Goal: Task Accomplishment & Management: Complete application form

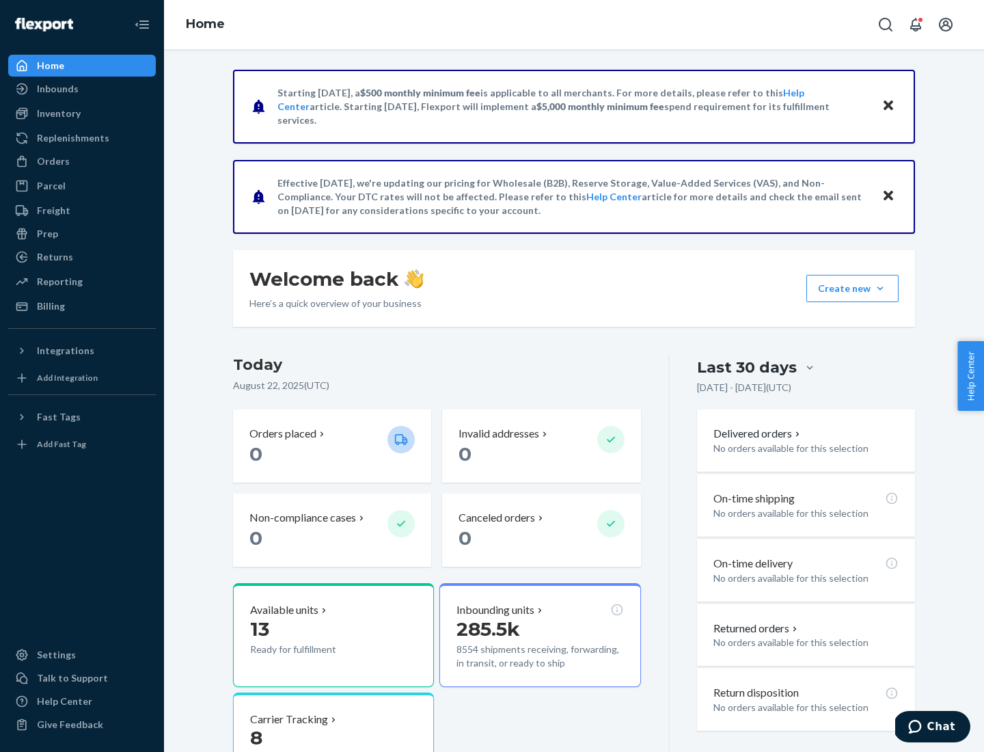
click at [880, 288] on button "Create new Create new inbound Create new order Create new product" at bounding box center [852, 288] width 92 height 27
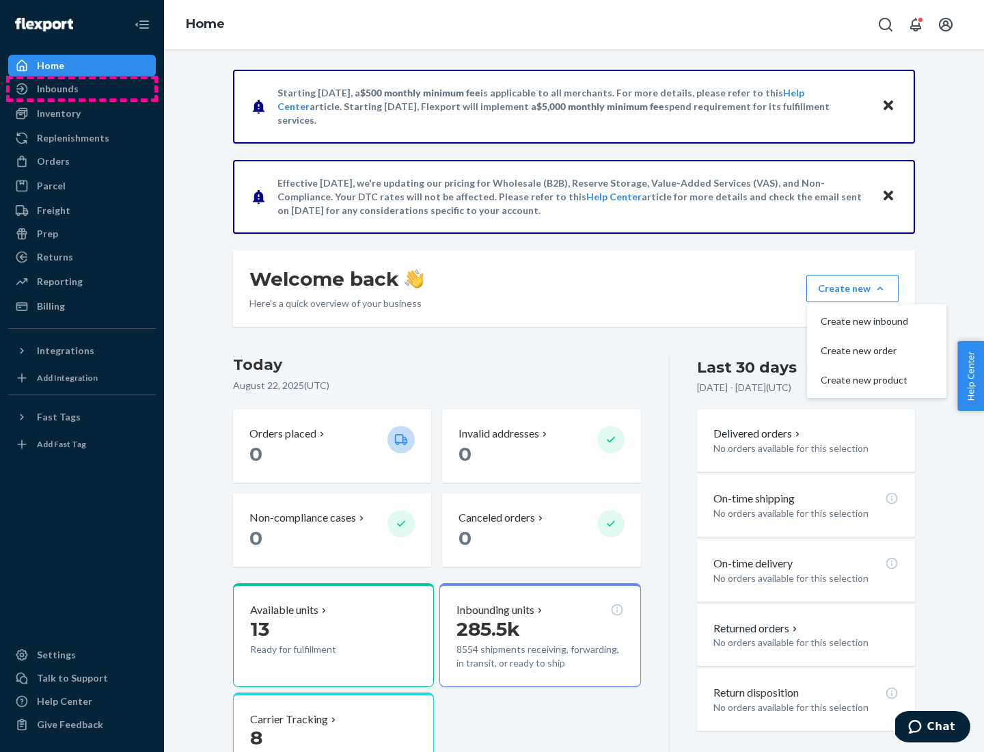
click at [82, 89] on div "Inbounds" at bounding box center [82, 88] width 145 height 19
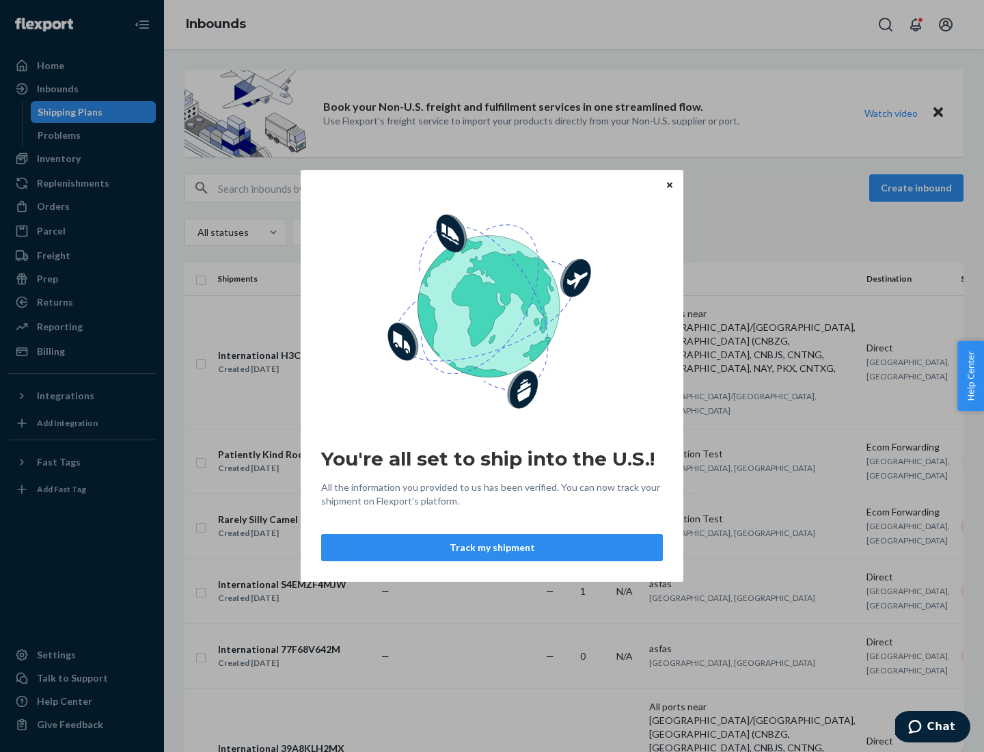
click at [669, 185] on icon "Close" at bounding box center [669, 184] width 5 height 5
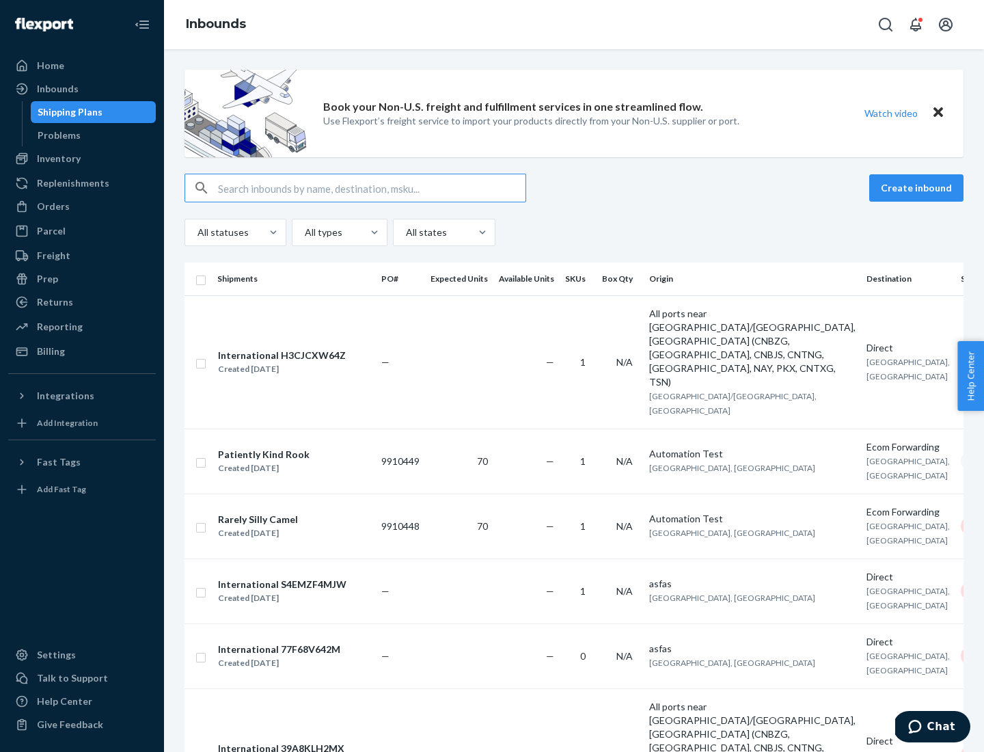
click at [919, 188] on button "Create inbound" at bounding box center [916, 187] width 94 height 27
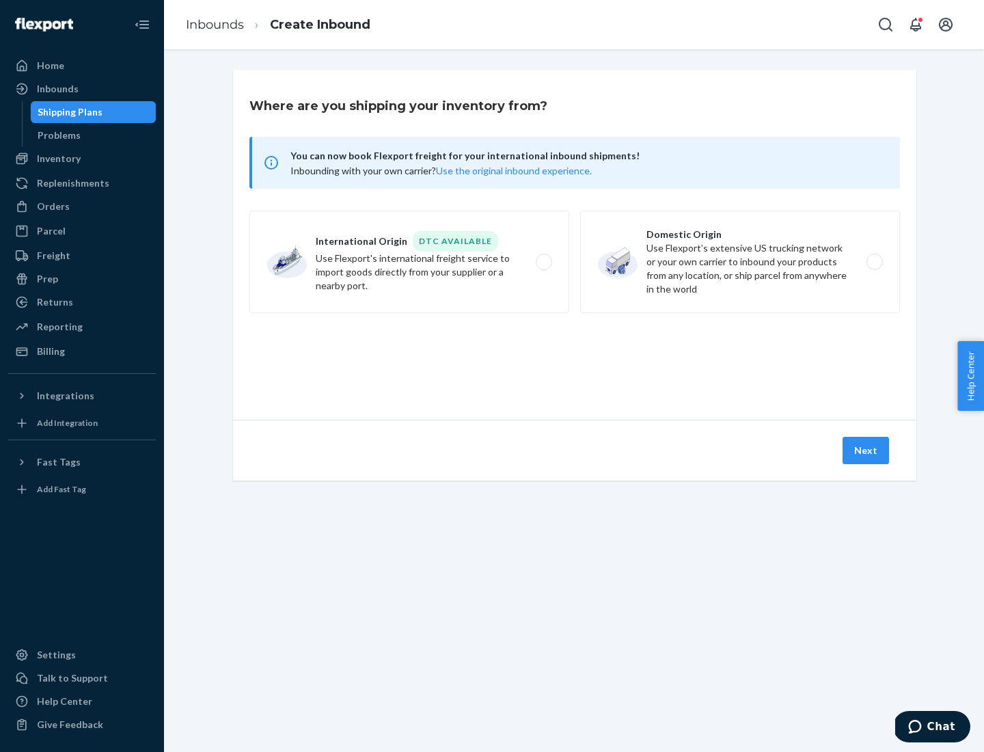
click at [740, 262] on label "Domestic Origin Use Flexport’s extensive US trucking network or your own carrie…" at bounding box center [740, 261] width 320 height 103
click at [874, 262] on input "Domestic Origin Use Flexport’s extensive US trucking network or your own carrie…" at bounding box center [878, 262] width 9 height 9
radio input "true"
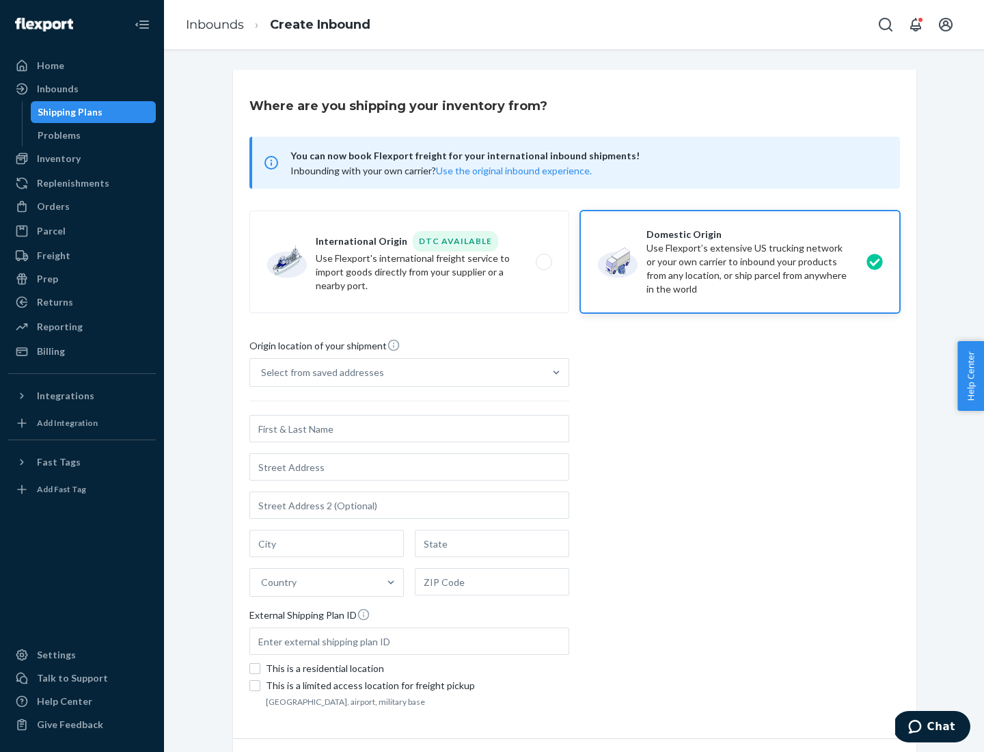
click at [397, 372] on div "Select from saved addresses" at bounding box center [397, 372] width 294 height 27
click at [262, 372] on input "Select from saved addresses" at bounding box center [261, 373] width 1 height 14
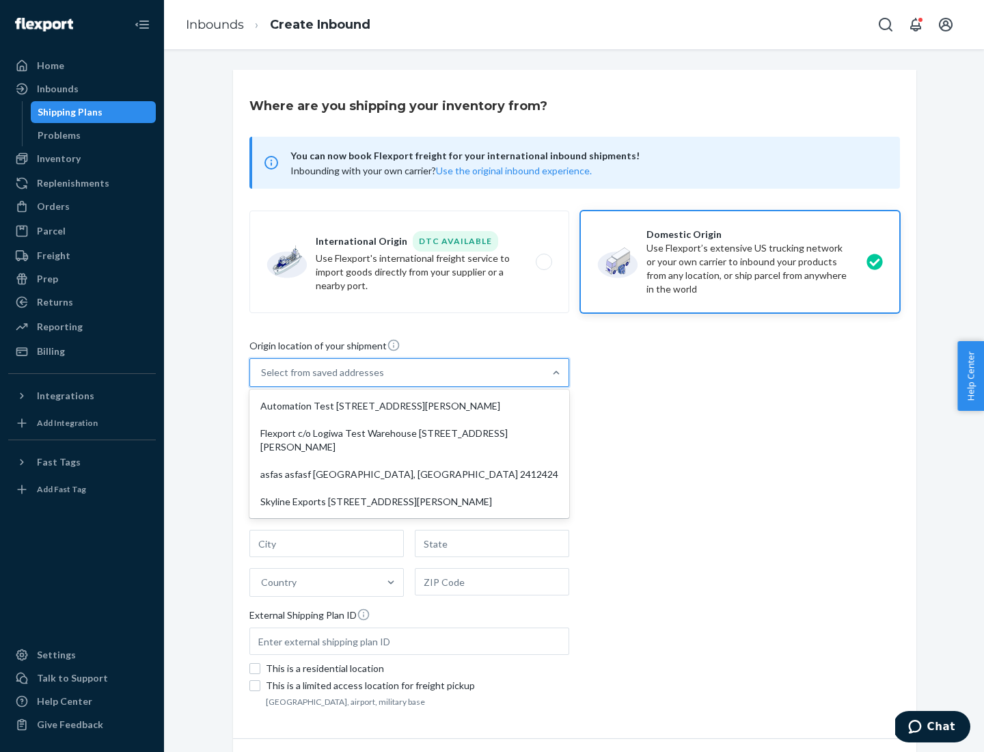
scroll to position [5, 0]
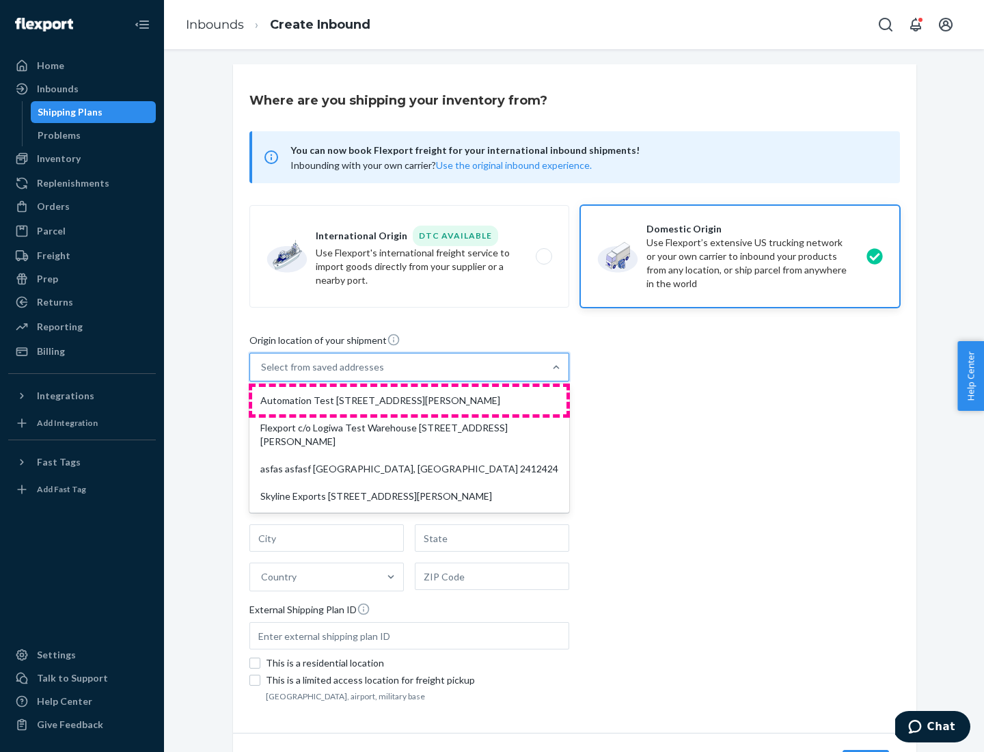
click at [409, 400] on div "Automation Test [STREET_ADDRESS][PERSON_NAME]" at bounding box center [409, 400] width 314 height 27
click at [262, 374] on input "option Automation Test [STREET_ADDRESS][PERSON_NAME] focused, 1 of 4. 4 results…" at bounding box center [261, 367] width 1 height 14
type input "Automation Test"
type input "9th Floor"
type input "[GEOGRAPHIC_DATA]"
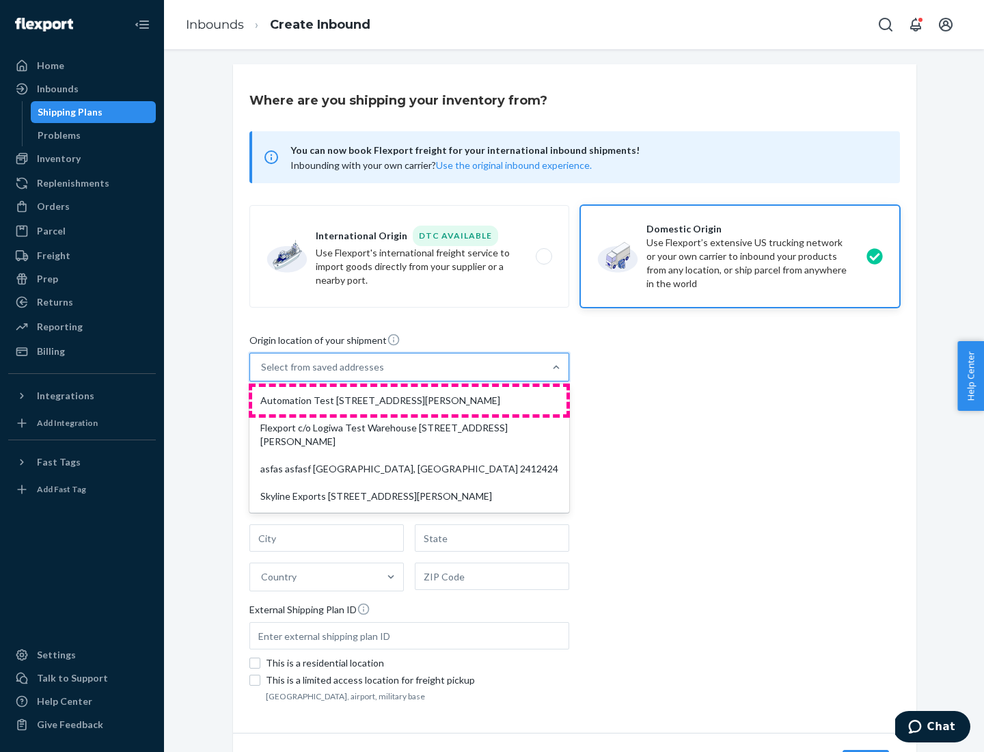
type input "CA"
type input "94104"
type input "[STREET_ADDRESS][PERSON_NAME]"
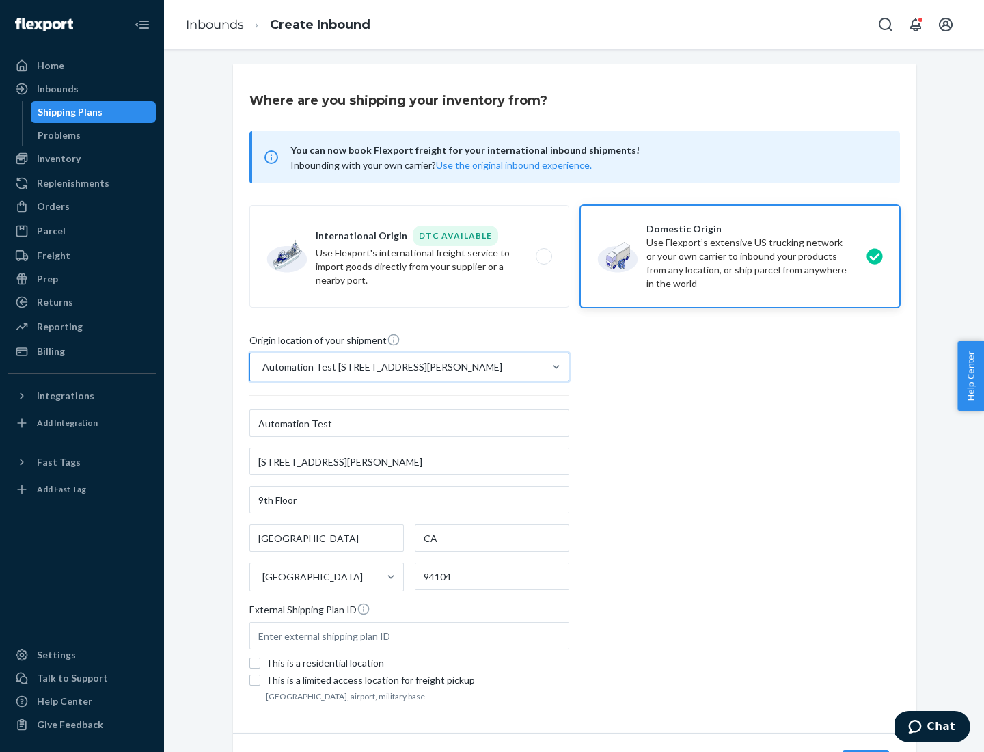
scroll to position [80, 0]
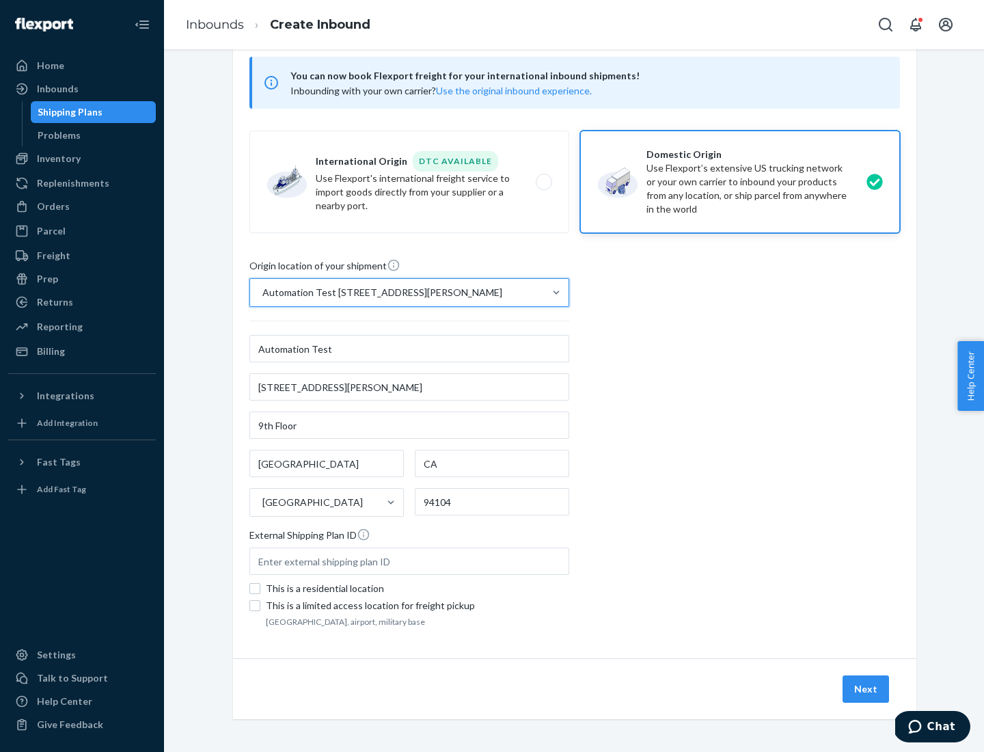
click at [867, 689] on button "Next" at bounding box center [866, 688] width 46 height 27
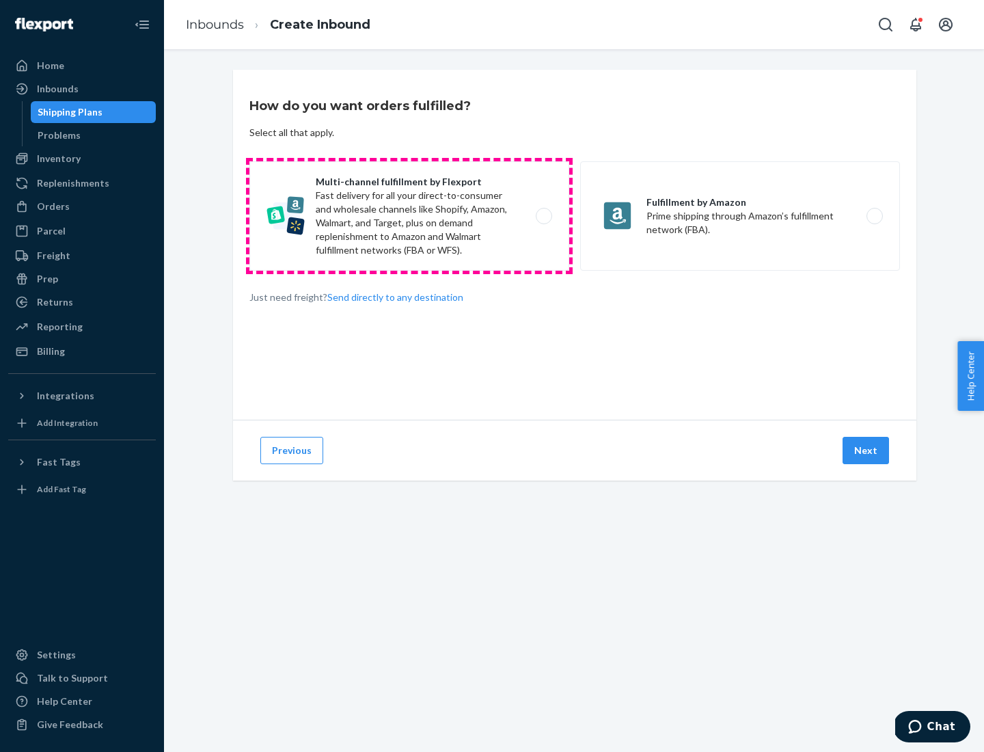
click at [409, 216] on label "Multi-channel fulfillment by Flexport Fast delivery for all your direct-to-cons…" at bounding box center [409, 215] width 320 height 109
click at [543, 216] on input "Multi-channel fulfillment by Flexport Fast delivery for all your direct-to-cons…" at bounding box center [547, 216] width 9 height 9
radio input "true"
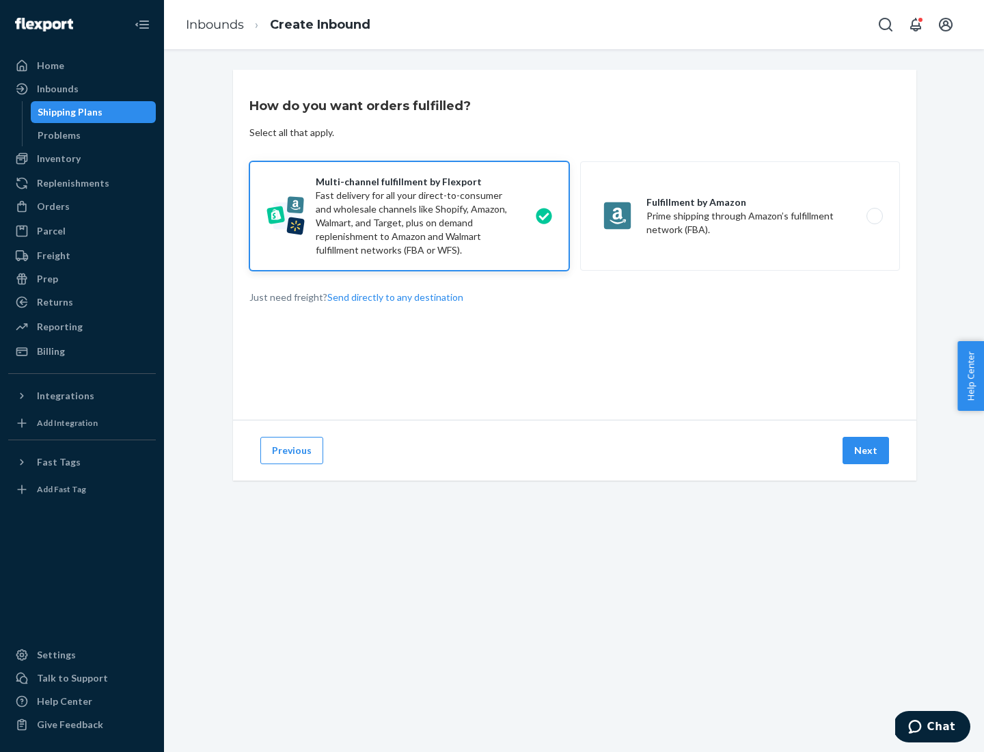
click at [867, 450] on button "Next" at bounding box center [866, 450] width 46 height 27
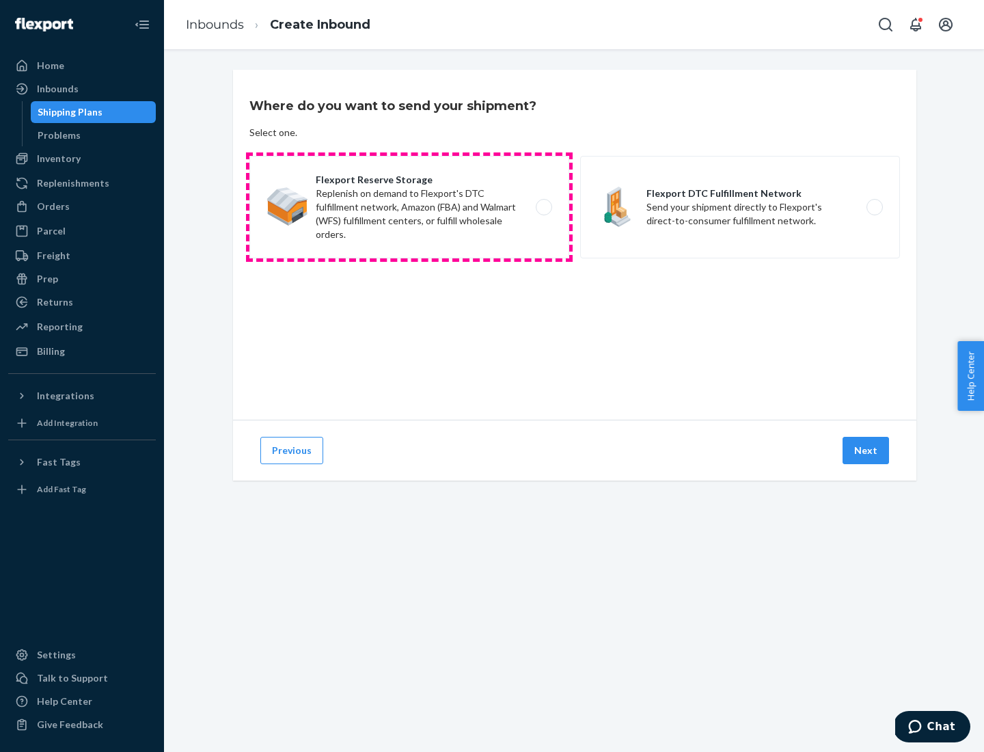
click at [409, 207] on label "Flexport Reserve Storage Replenish on demand to Flexport's DTC fulfillment netw…" at bounding box center [409, 207] width 320 height 103
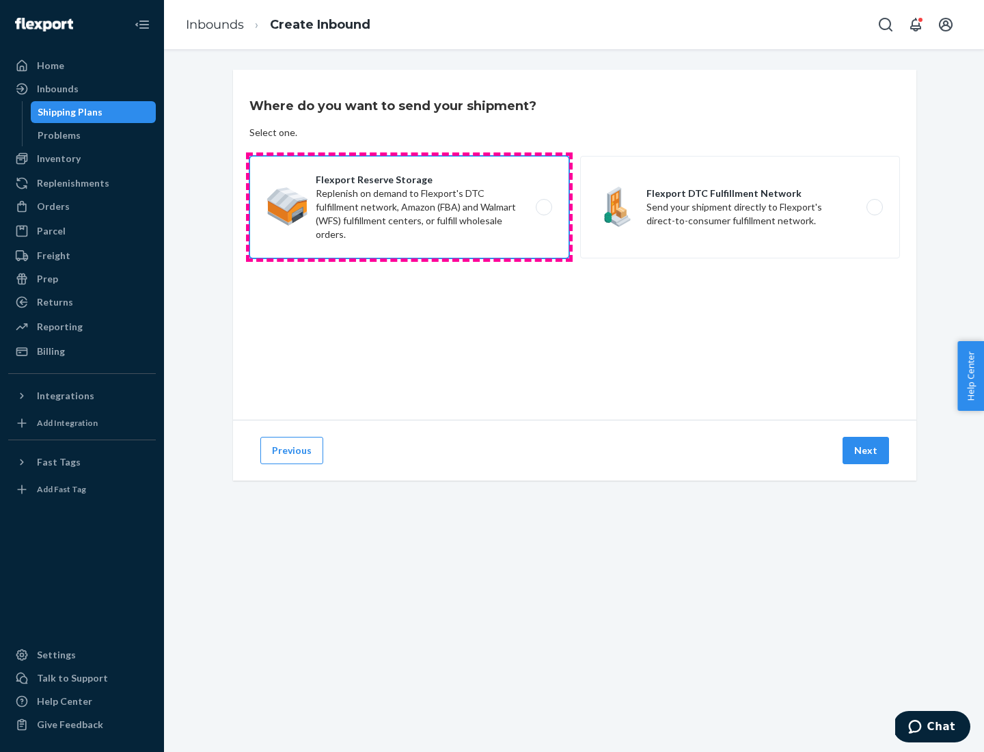
click at [543, 207] on input "Flexport Reserve Storage Replenish on demand to Flexport's DTC fulfillment netw…" at bounding box center [547, 207] width 9 height 9
radio input "true"
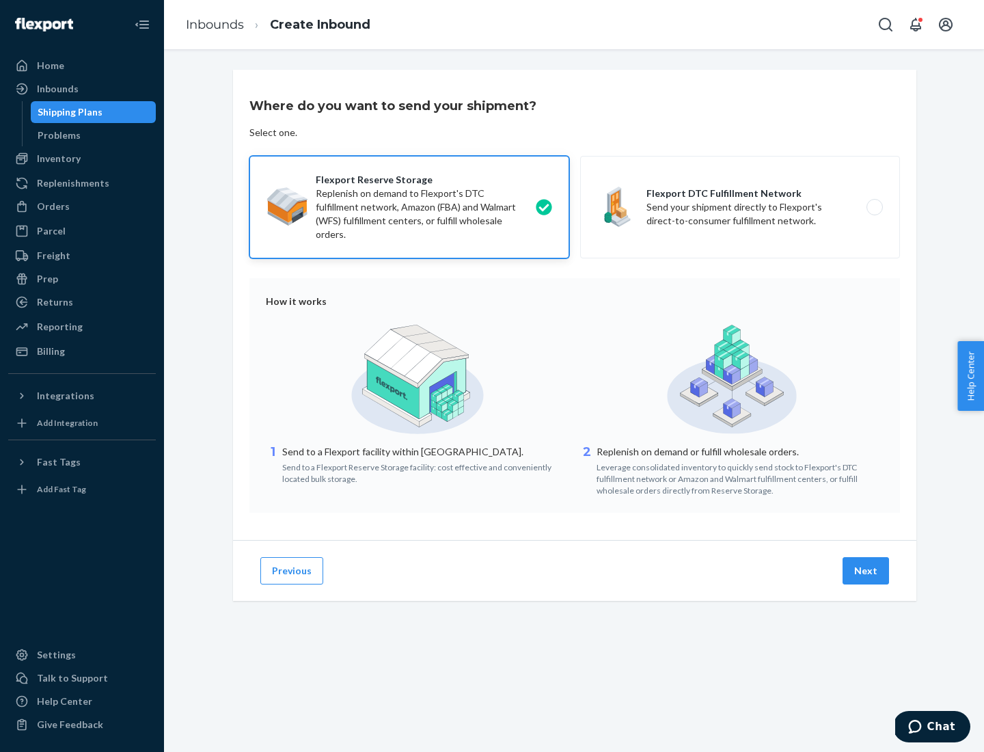
click at [867, 571] on button "Next" at bounding box center [866, 570] width 46 height 27
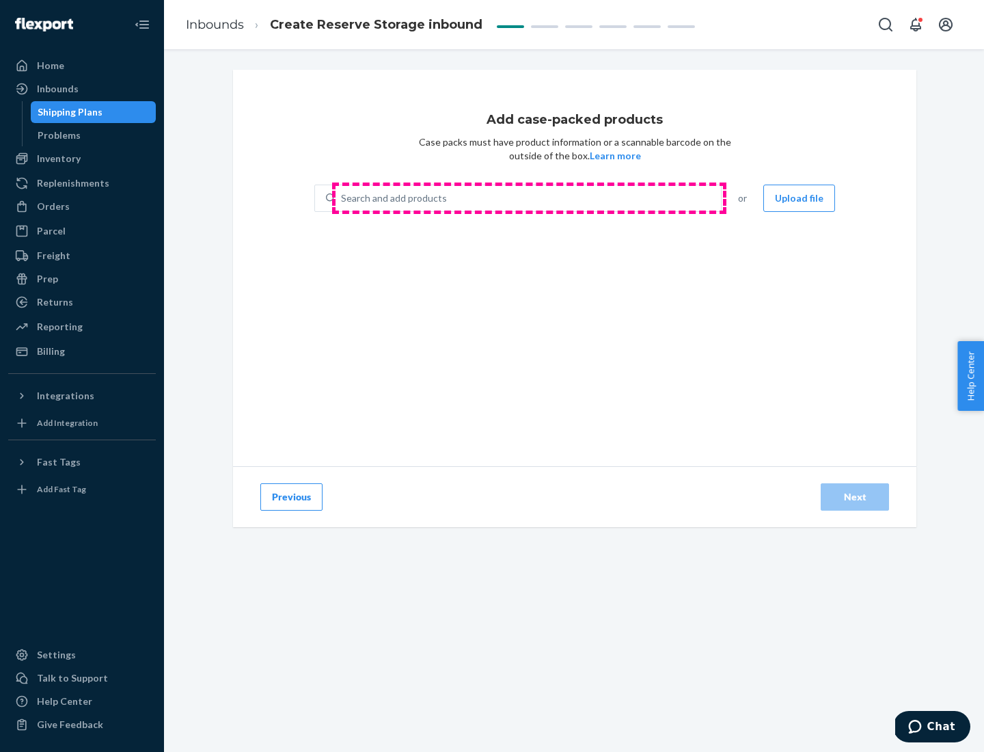
click at [529, 198] on div "Search and add products" at bounding box center [528, 198] width 385 height 25
click at [342, 198] on input "Search and add products" at bounding box center [341, 198] width 1 height 14
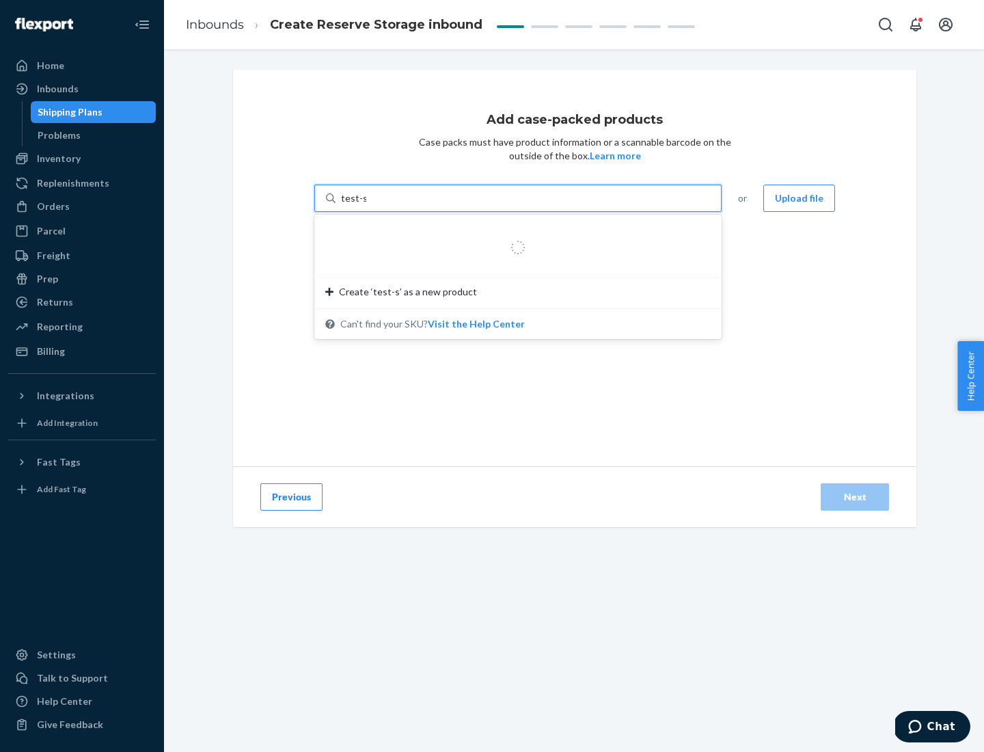
type input "test-syn"
click at [513, 231] on div "test - syn - test" at bounding box center [512, 231] width 375 height 14
click at [377, 205] on input "test-syn" at bounding box center [359, 198] width 36 height 14
type input "1"
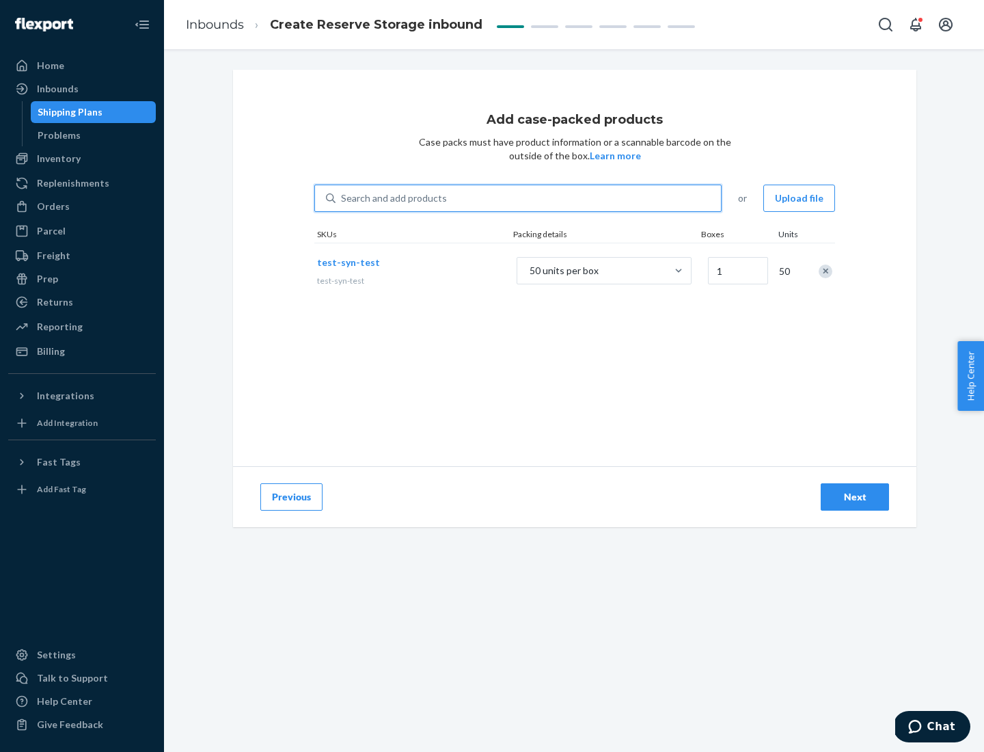
click at [855, 497] on div "Next" at bounding box center [854, 497] width 45 height 14
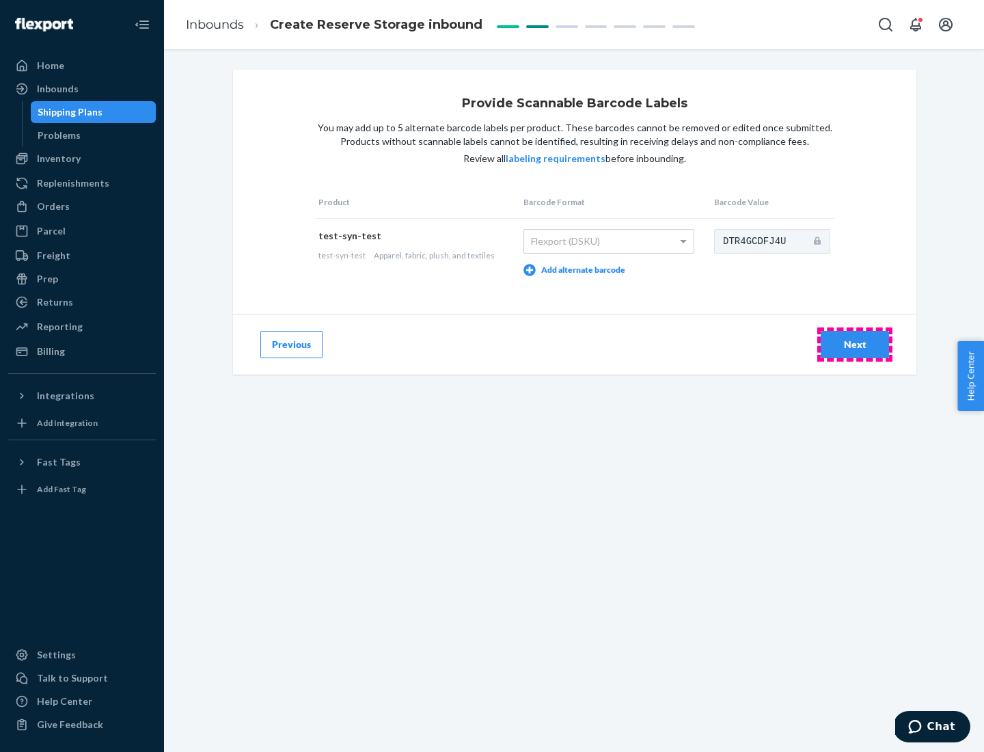
click at [855, 344] on div "Next" at bounding box center [854, 345] width 45 height 14
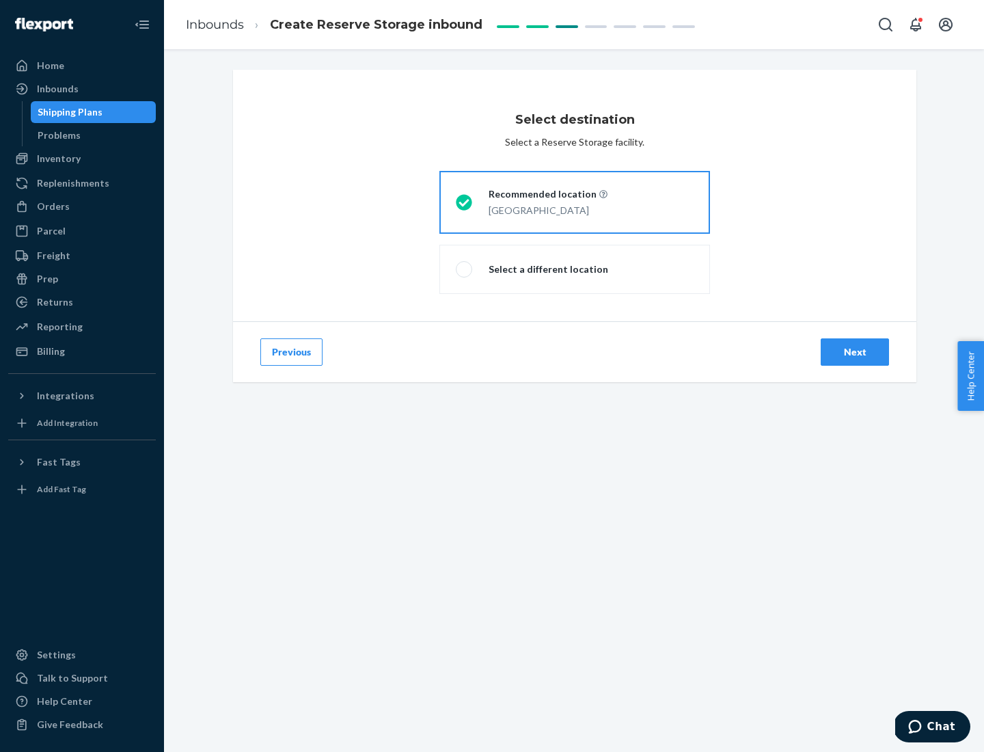
click at [855, 352] on div "Next" at bounding box center [854, 352] width 45 height 14
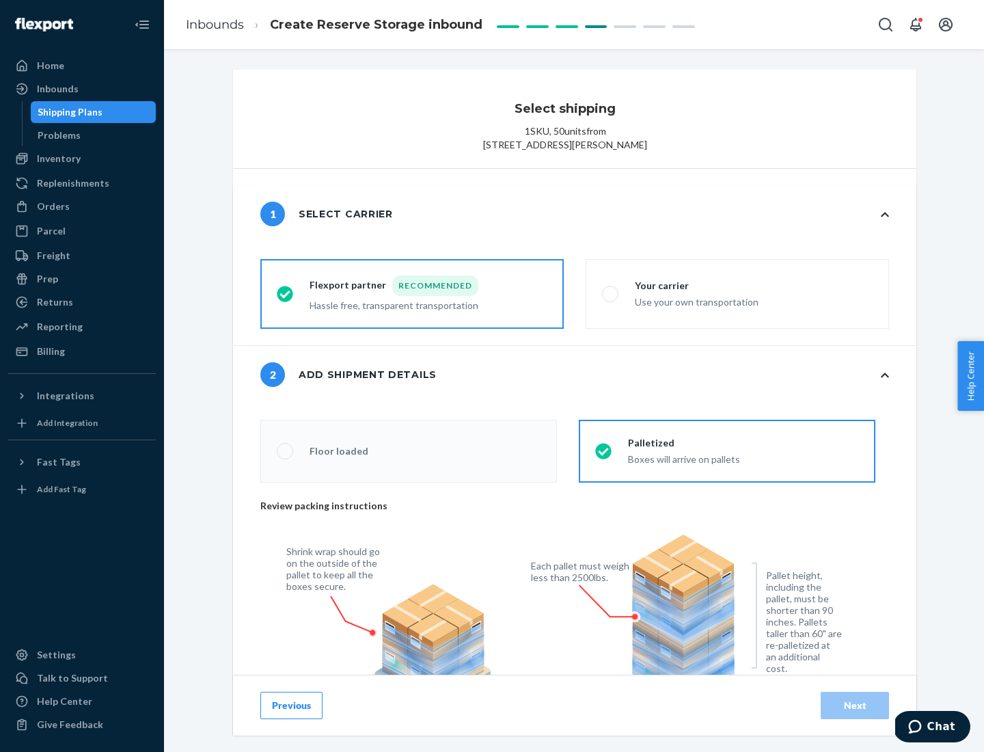
radio input "false"
type input "1"
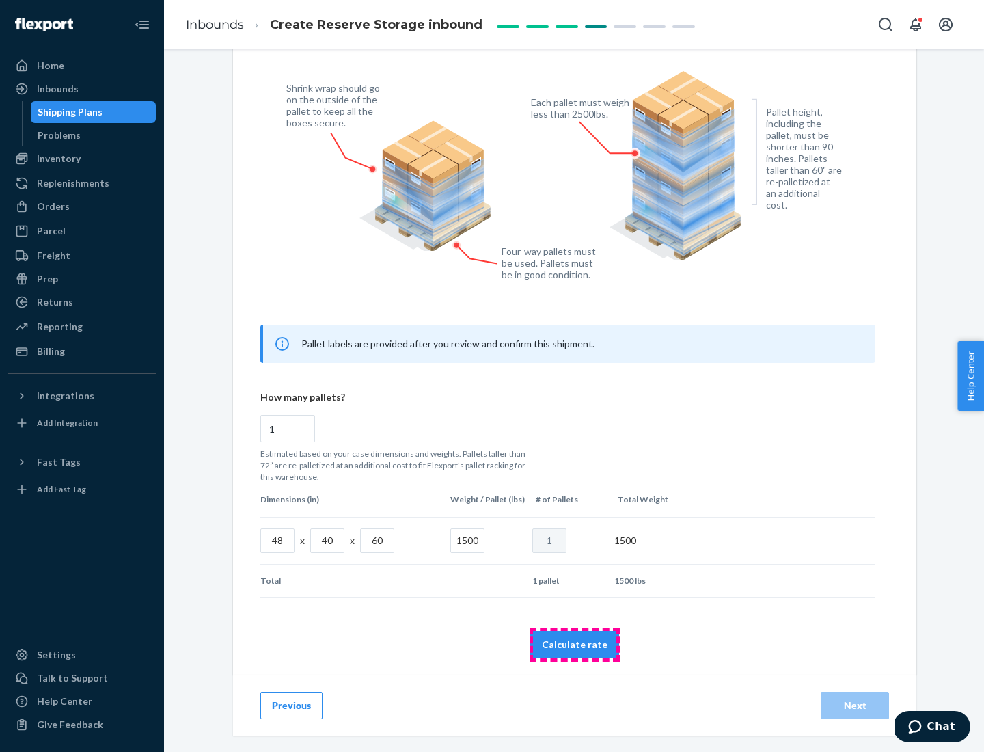
click at [575, 644] on button "Calculate rate" at bounding box center [574, 644] width 89 height 27
radio input "false"
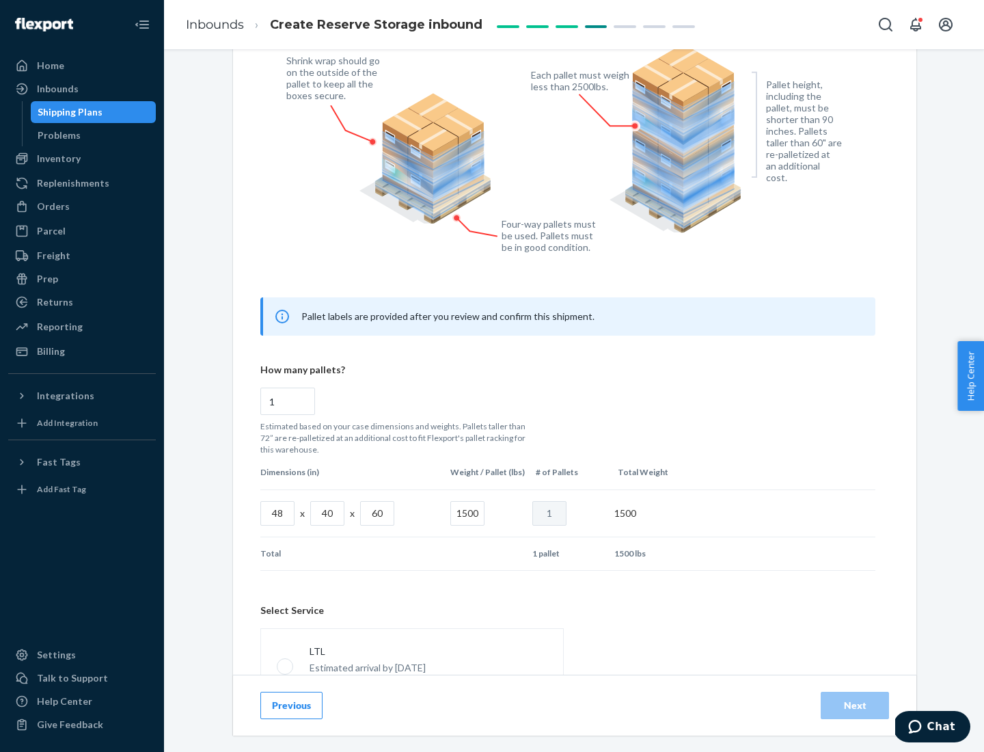
scroll to position [604, 0]
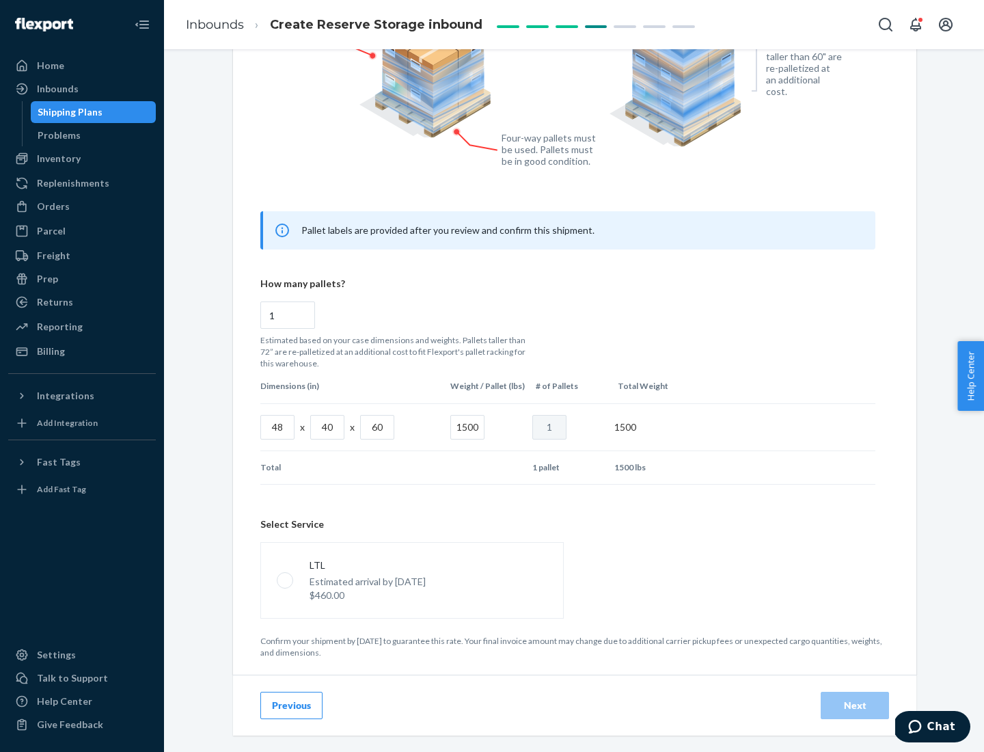
click at [411, 580] on p "Estimated arrival by [DATE]" at bounding box center [368, 582] width 116 height 14
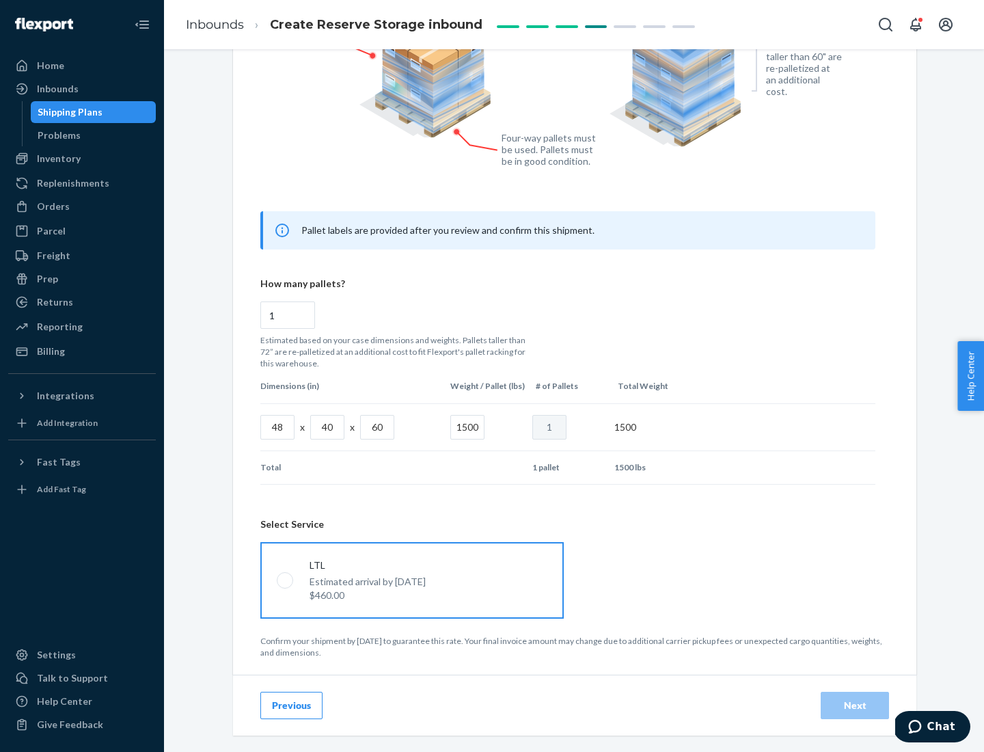
click at [286, 580] on input "LTL Estimated arrival by [DATE] $460.00" at bounding box center [281, 579] width 9 height 9
radio input "true"
radio input "false"
click at [855, 705] on div "Next" at bounding box center [854, 705] width 45 height 14
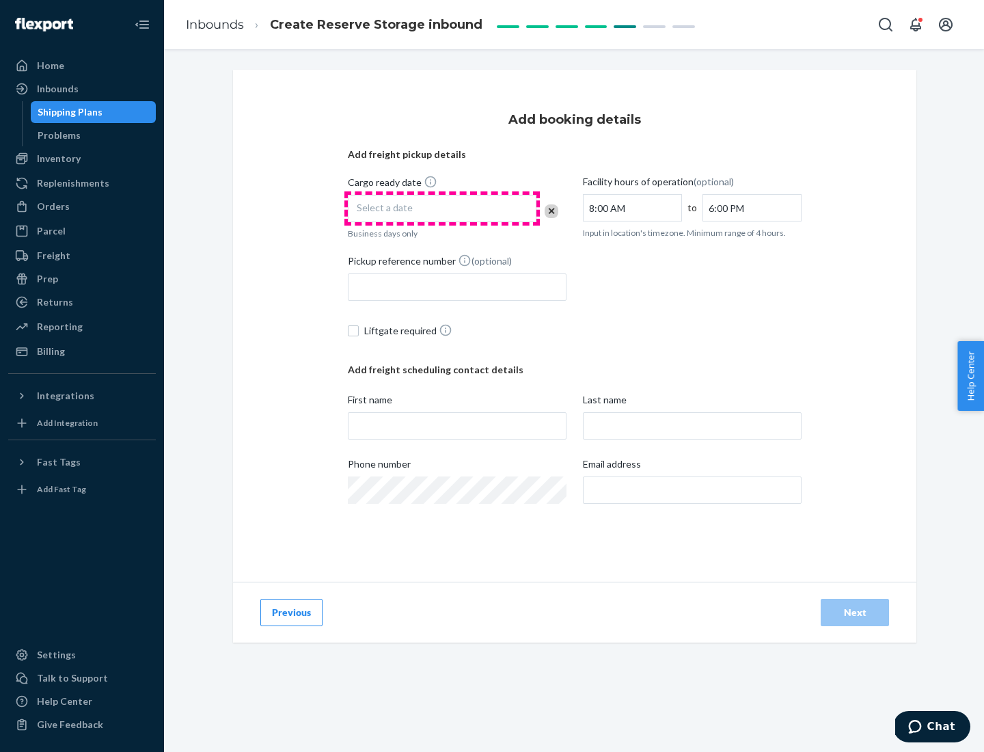
click at [442, 208] on div "Select a date" at bounding box center [442, 208] width 189 height 27
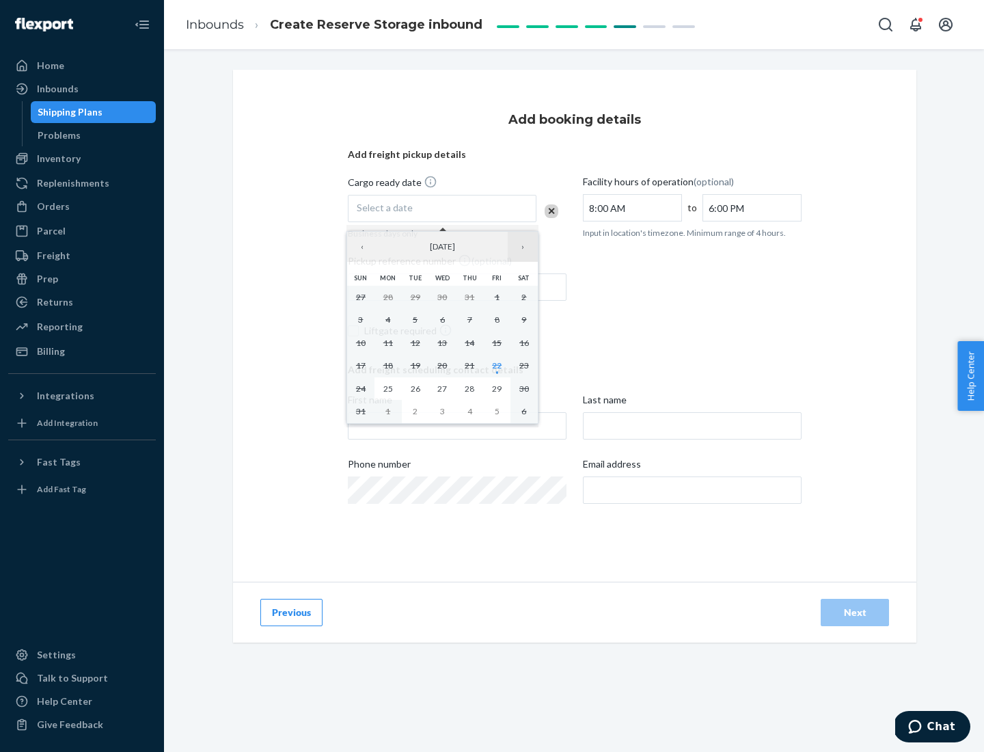
click at [523, 247] on button "›" at bounding box center [523, 247] width 30 height 30
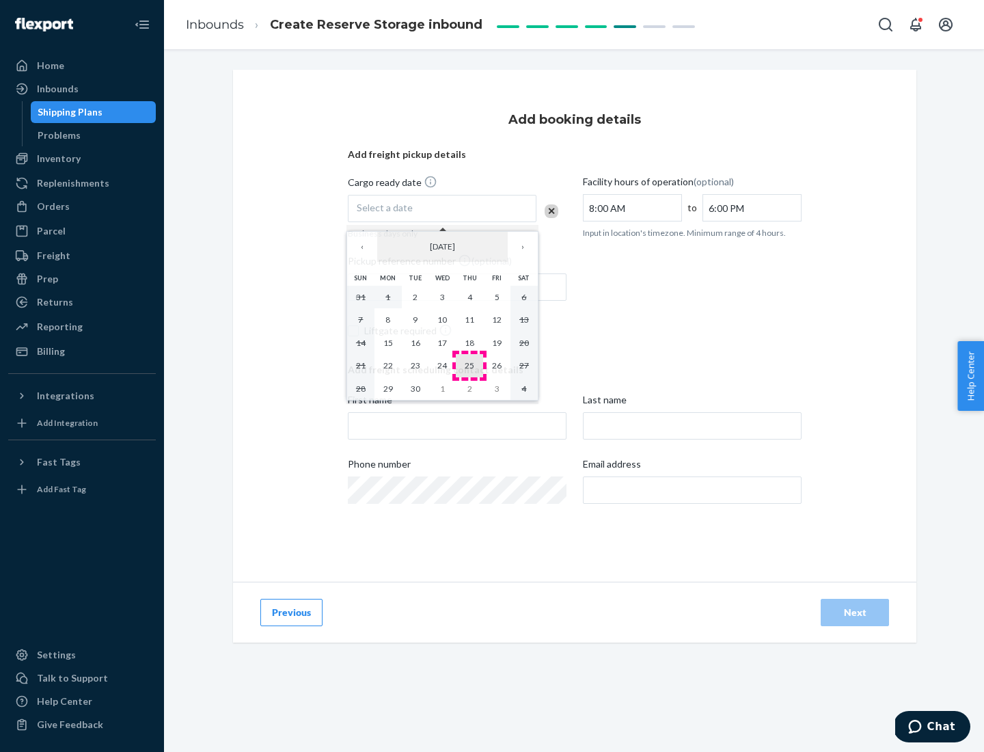
click at [470, 365] on abbr "25" at bounding box center [470, 365] width 10 height 10
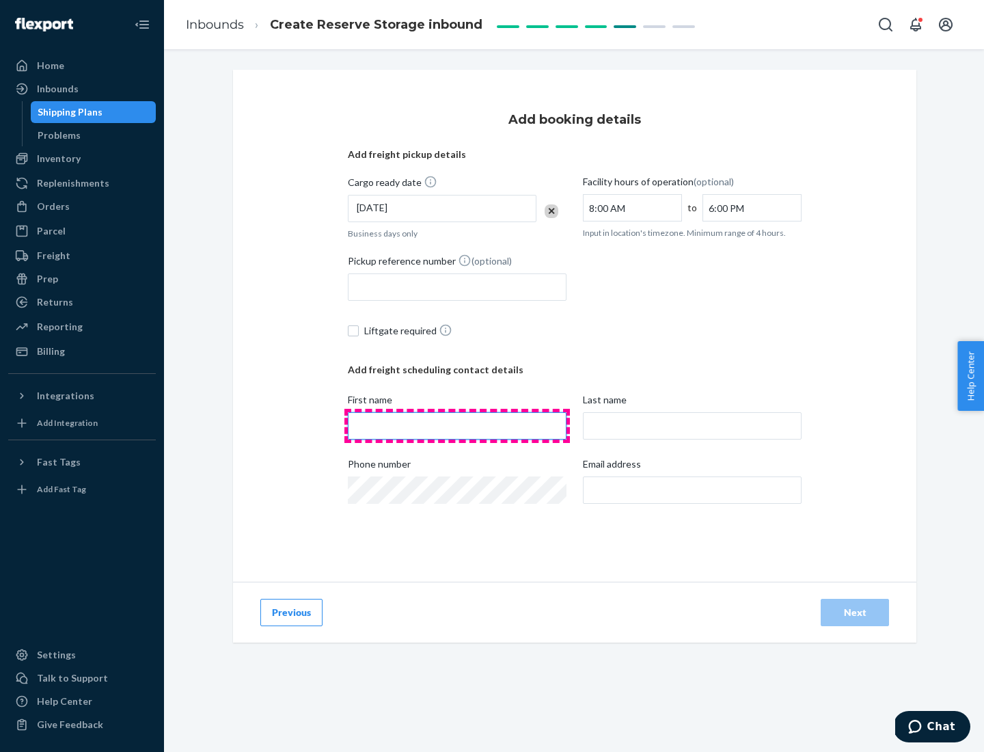
click at [457, 426] on input "First name" at bounding box center [457, 425] width 219 height 27
type input "[PERSON_NAME]"
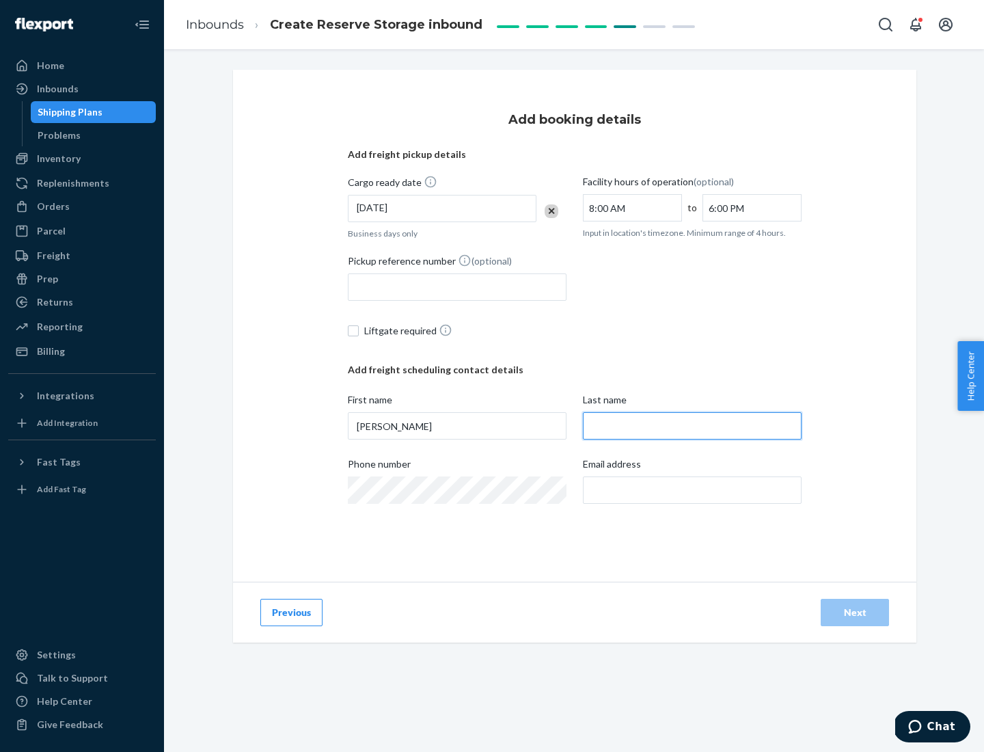
click at [692, 426] on input "Last name" at bounding box center [692, 425] width 219 height 27
type input "Doe"
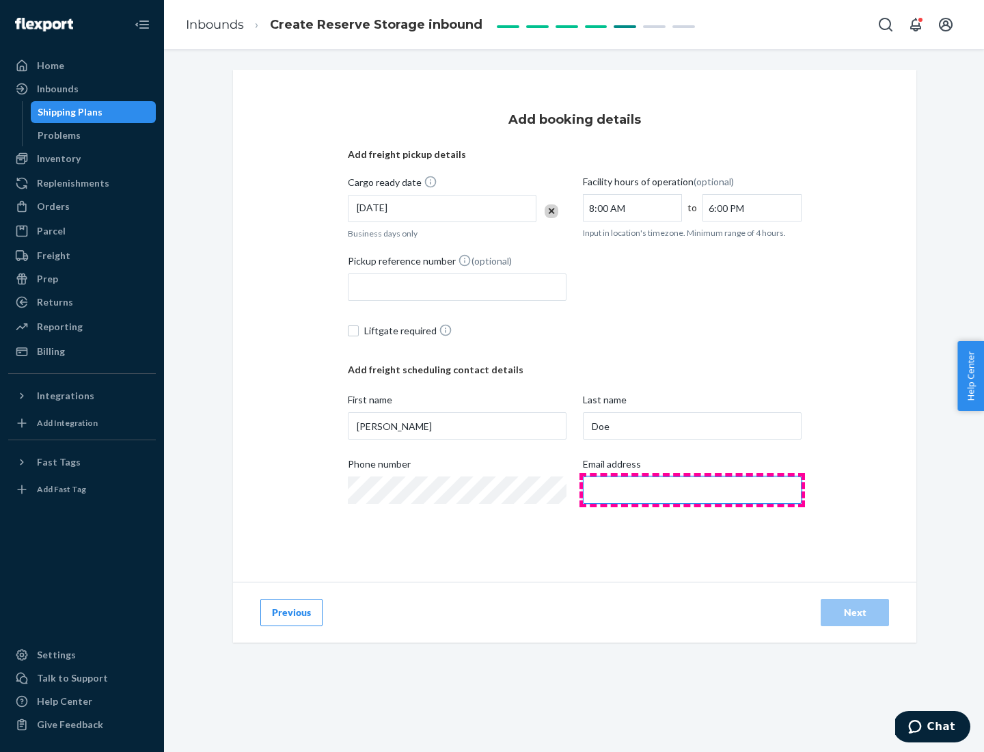
click at [692, 490] on input "Email address" at bounding box center [692, 489] width 219 height 27
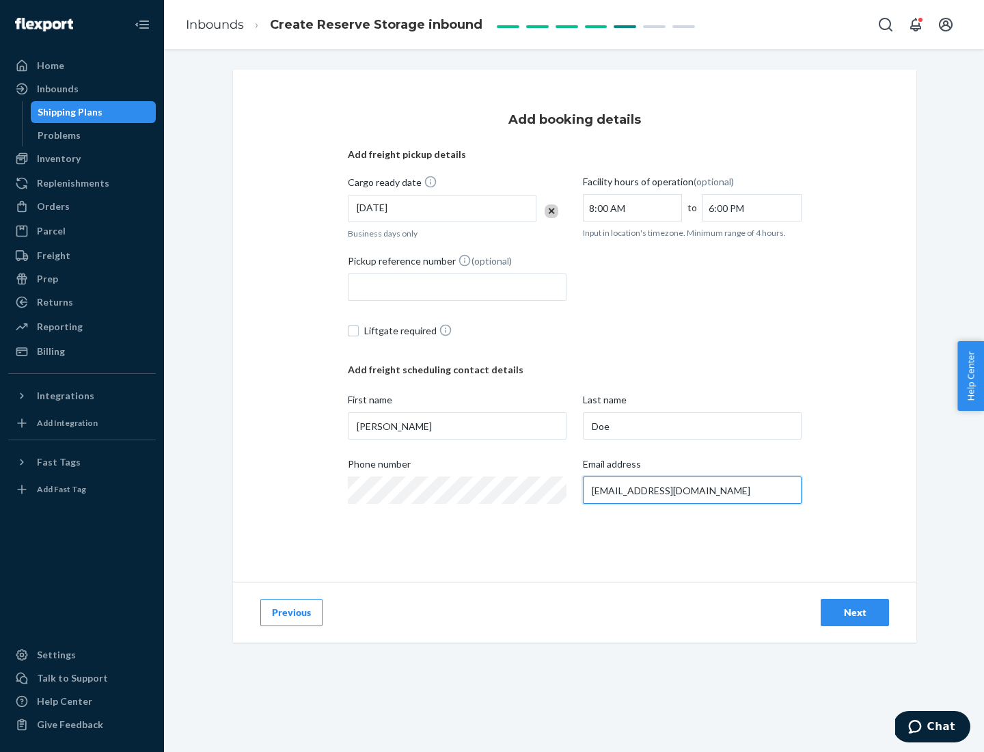
type input "[EMAIL_ADDRESS][DOMAIN_NAME]"
click at [855, 612] on div "Next" at bounding box center [854, 613] width 45 height 14
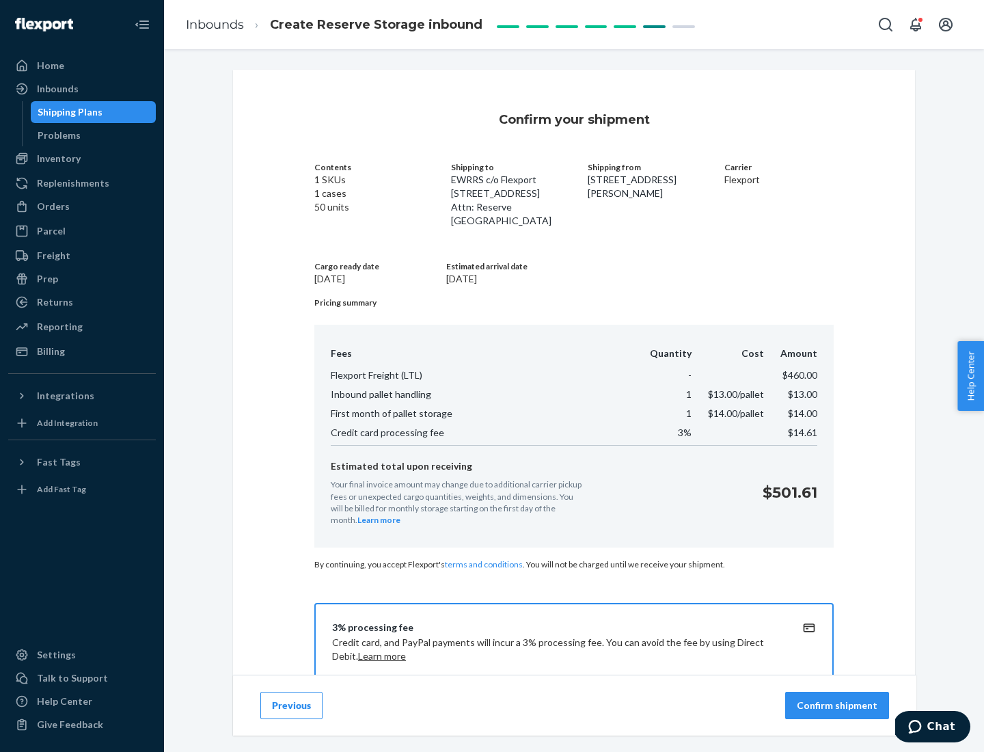
scroll to position [197, 0]
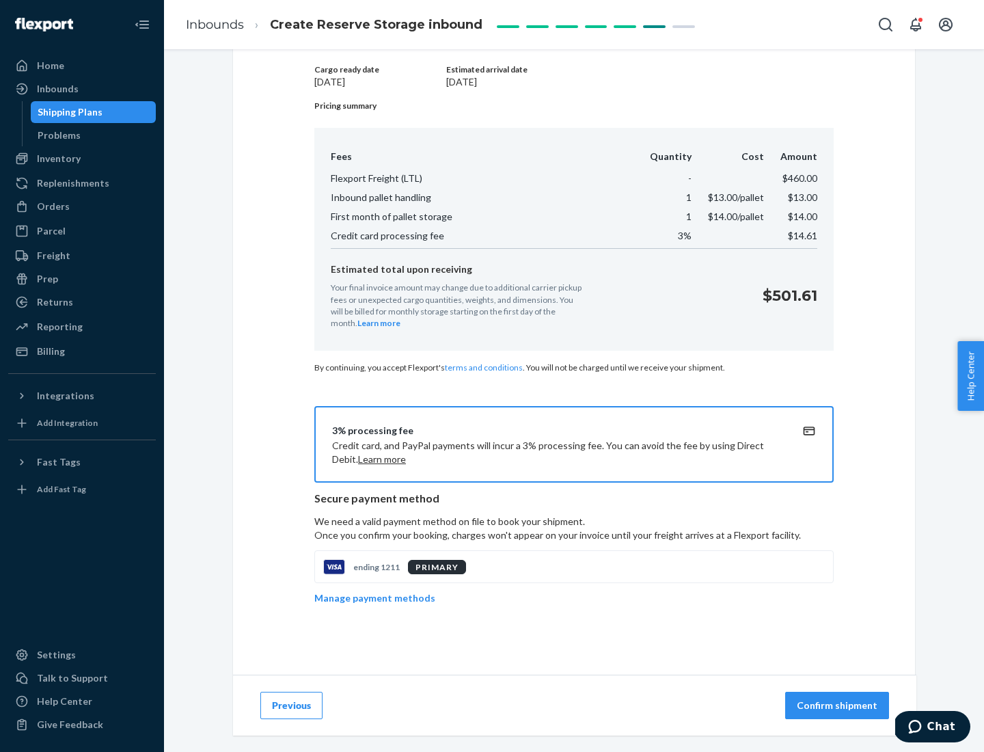
click at [839, 705] on p "Confirm shipment" at bounding box center [837, 705] width 81 height 14
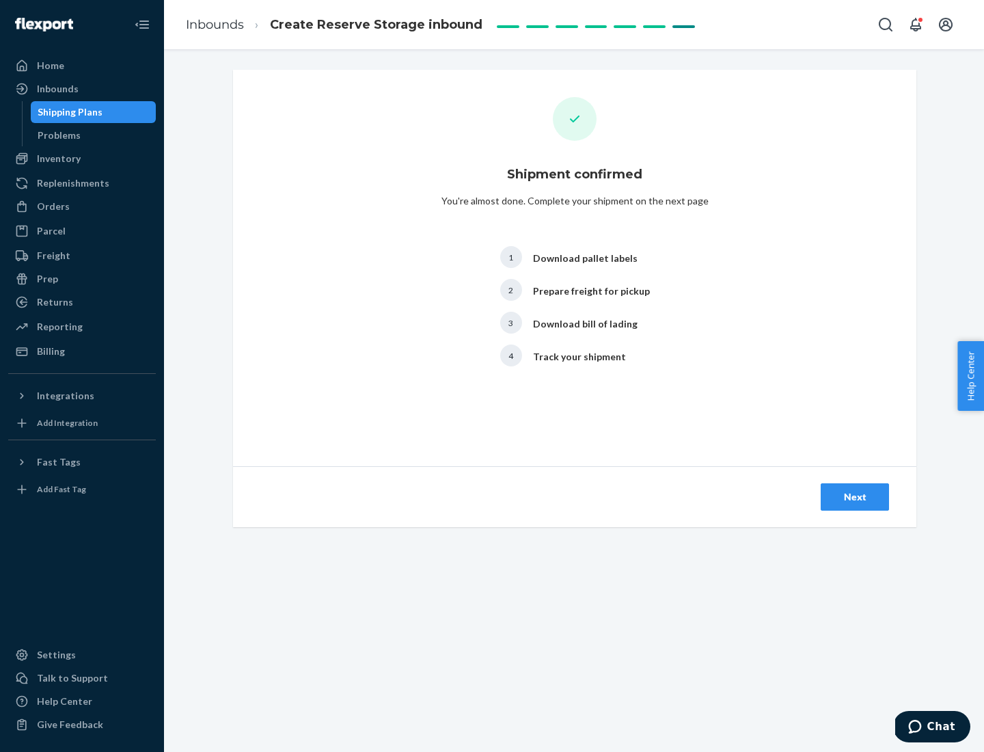
click at [855, 497] on div "Next" at bounding box center [854, 497] width 45 height 14
